Goal: Transaction & Acquisition: Purchase product/service

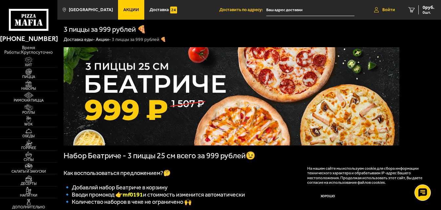
click at [375, 10] on icon at bounding box center [376, 9] width 5 height 5
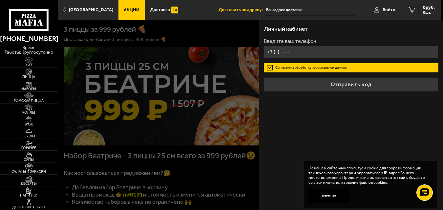
type input "+7 ( ) - -"
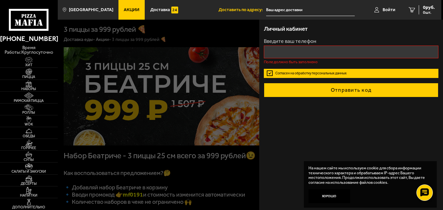
click at [332, 84] on button "Отправить код" at bounding box center [351, 90] width 174 height 14
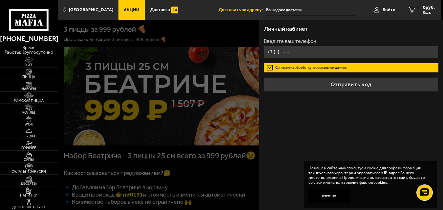
click at [318, 52] on input "+7 ( ) - -" at bounding box center [351, 52] width 174 height 13
click at [278, 52] on input "+7 ( ) - -" at bounding box center [351, 52] width 174 height 13
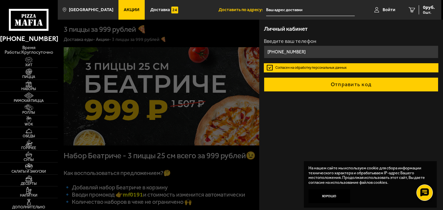
type input "[PHONE_NUMBER]"
click at [351, 88] on button "Отправить код" at bounding box center [351, 84] width 174 height 14
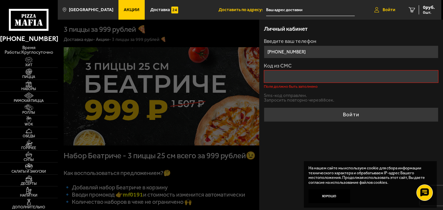
click at [385, 9] on span "Войти" at bounding box center [388, 10] width 13 height 5
click at [386, 6] on link "Войти" at bounding box center [384, 10] width 34 height 20
click at [315, 73] on input "Код из СМС" at bounding box center [351, 76] width 174 height 13
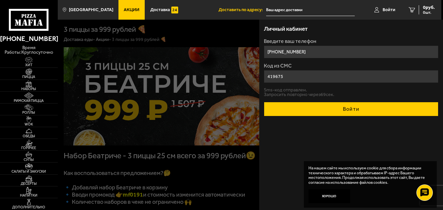
type input "419675"
click at [310, 109] on button "Войти" at bounding box center [351, 109] width 174 height 14
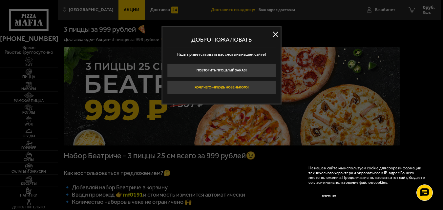
click at [180, 88] on button "Хочу чего-нибудь новенького!" at bounding box center [221, 88] width 109 height 14
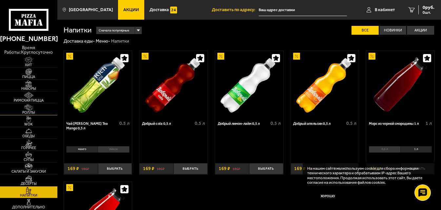
click at [34, 110] on img at bounding box center [29, 107] width 18 height 7
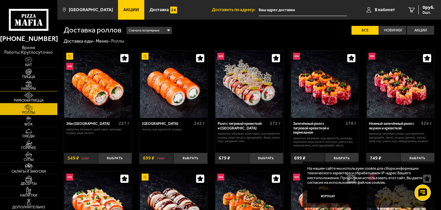
click at [31, 82] on img at bounding box center [29, 83] width 18 height 7
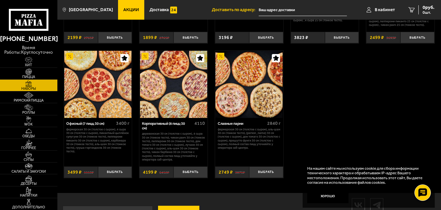
scroll to position [746, 0]
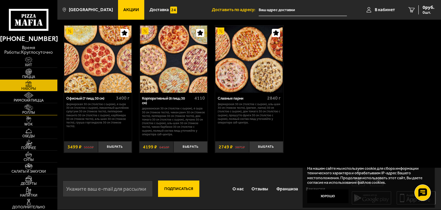
click at [32, 109] on img at bounding box center [29, 107] width 18 height 7
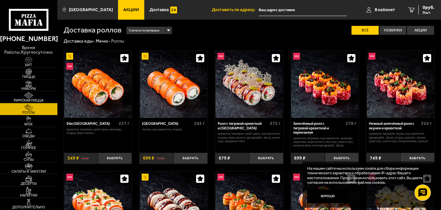
click at [167, 30] on div "Сначала популярные" at bounding box center [149, 30] width 45 height 7
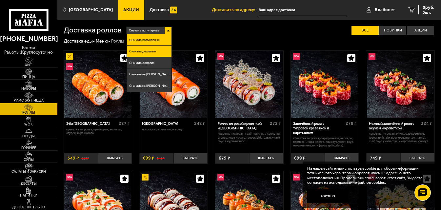
click at [158, 50] on li "Сначала дешевые" at bounding box center [149, 51] width 45 height 11
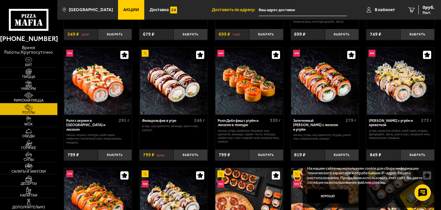
scroll to position [131, 0]
